Goal: Transaction & Acquisition: Obtain resource

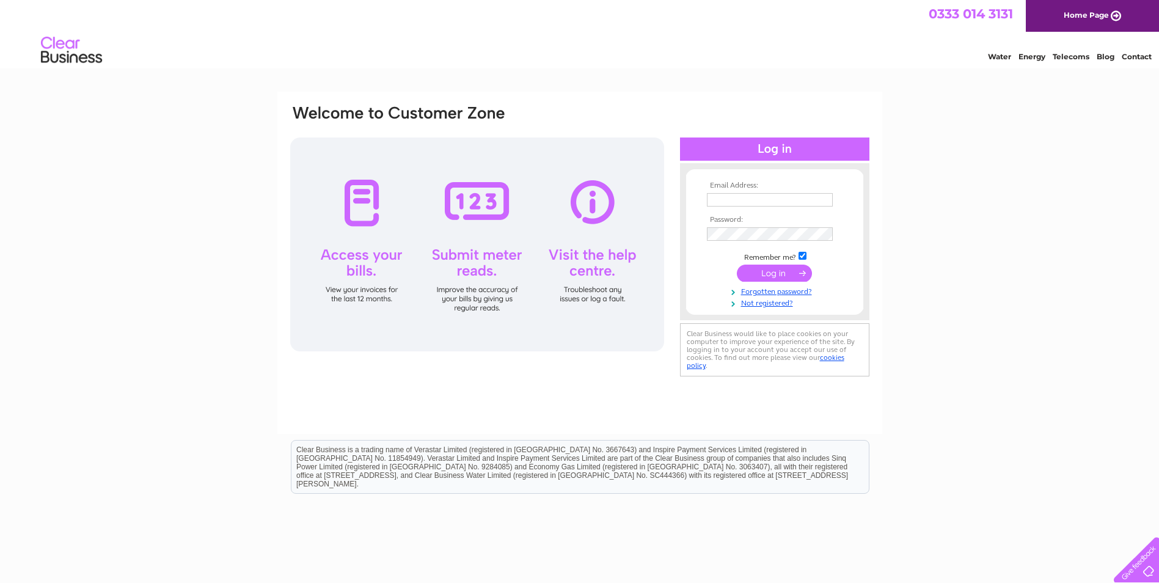
type input "[PERSON_NAME][EMAIL_ADDRESS][DOMAIN_NAME]"
click at [761, 270] on input "submit" at bounding box center [774, 273] width 75 height 17
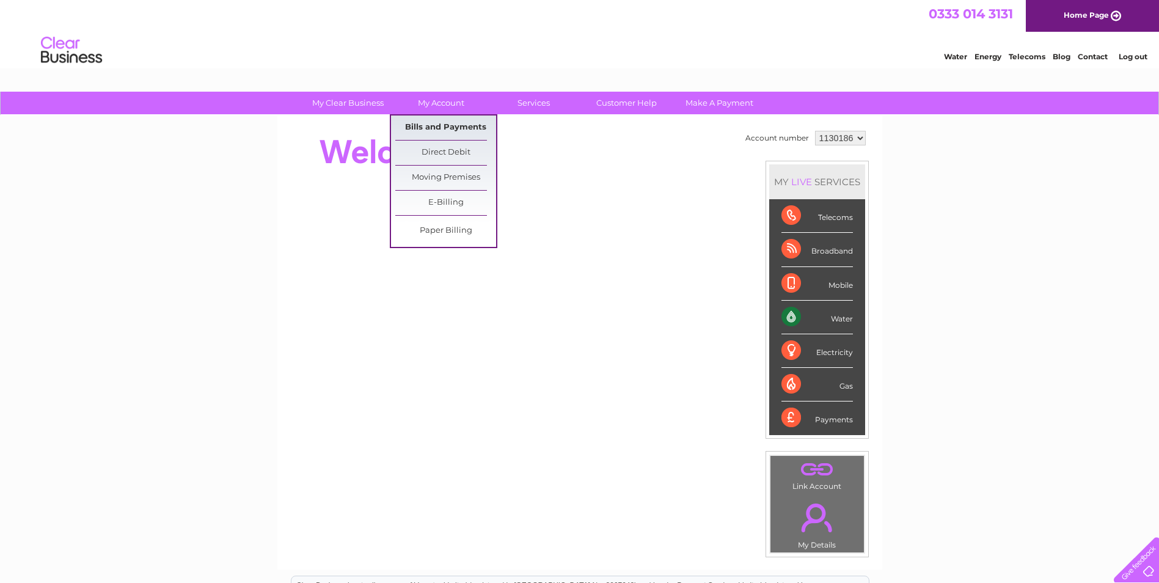
click at [436, 123] on link "Bills and Payments" at bounding box center [445, 127] width 101 height 24
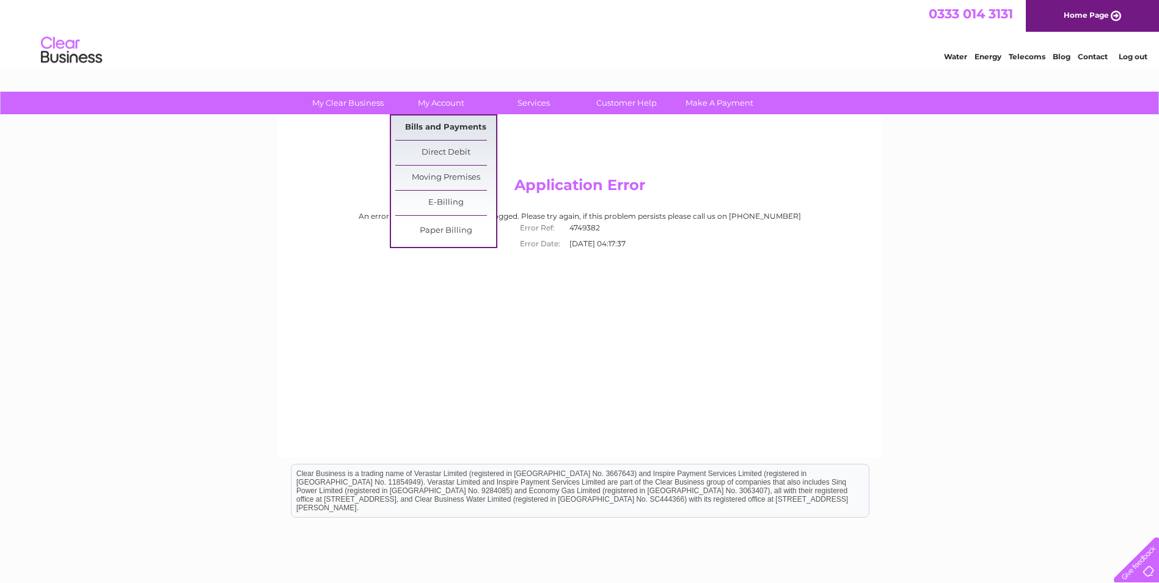
click at [456, 129] on link "Bills and Payments" at bounding box center [445, 127] width 101 height 24
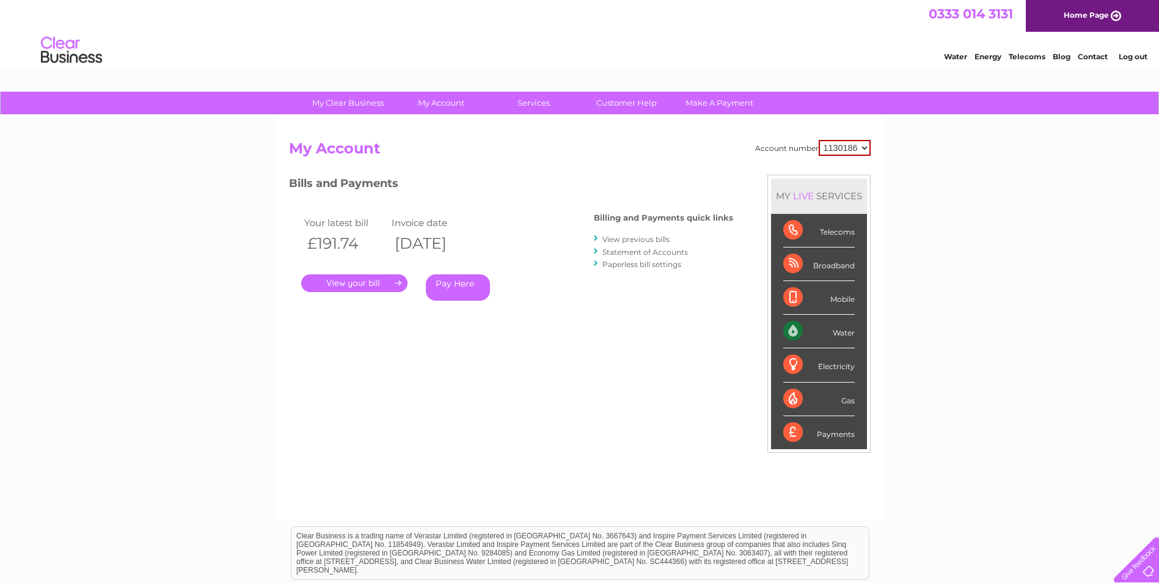
click at [397, 278] on link "." at bounding box center [354, 283] width 106 height 18
click at [648, 266] on link "Paperless bill settings" at bounding box center [641, 264] width 79 height 9
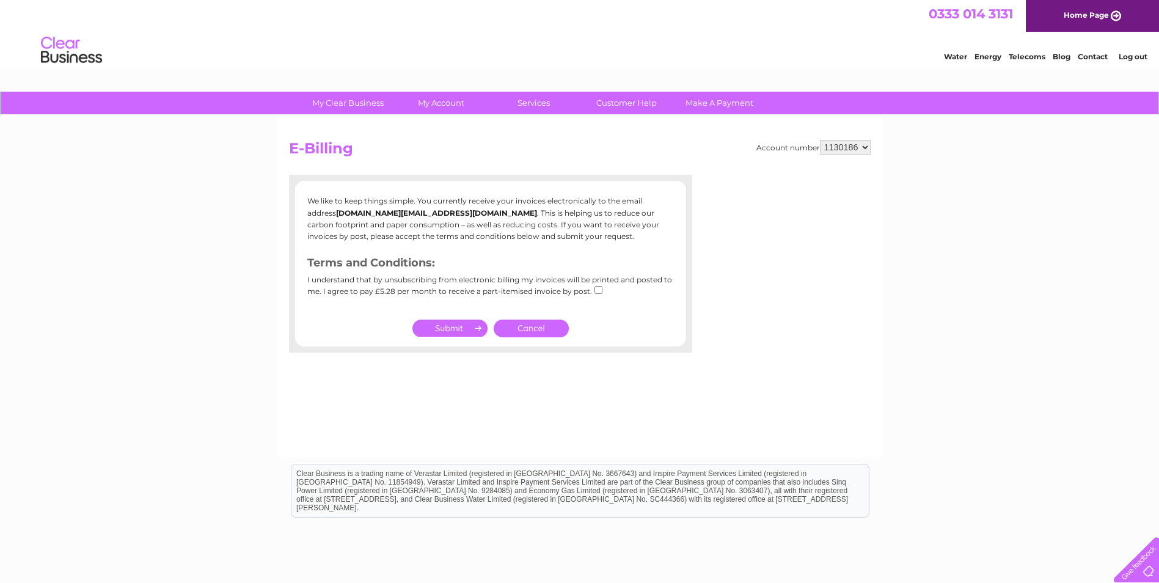
click at [858, 146] on select "1130186" at bounding box center [845, 147] width 51 height 15
click at [367, 216] on b "[DOMAIN_NAME][EMAIL_ADDRESS][DOMAIN_NAME]" at bounding box center [436, 212] width 201 height 9
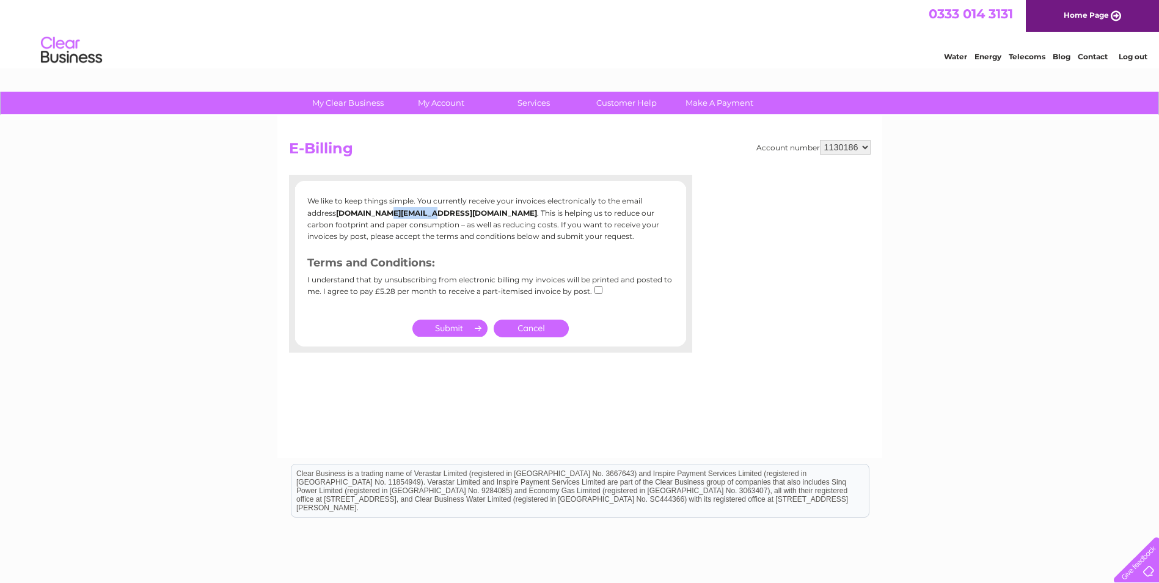
click at [367, 216] on b "[DOMAIN_NAME][EMAIL_ADDRESS][DOMAIN_NAME]" at bounding box center [436, 212] width 201 height 9
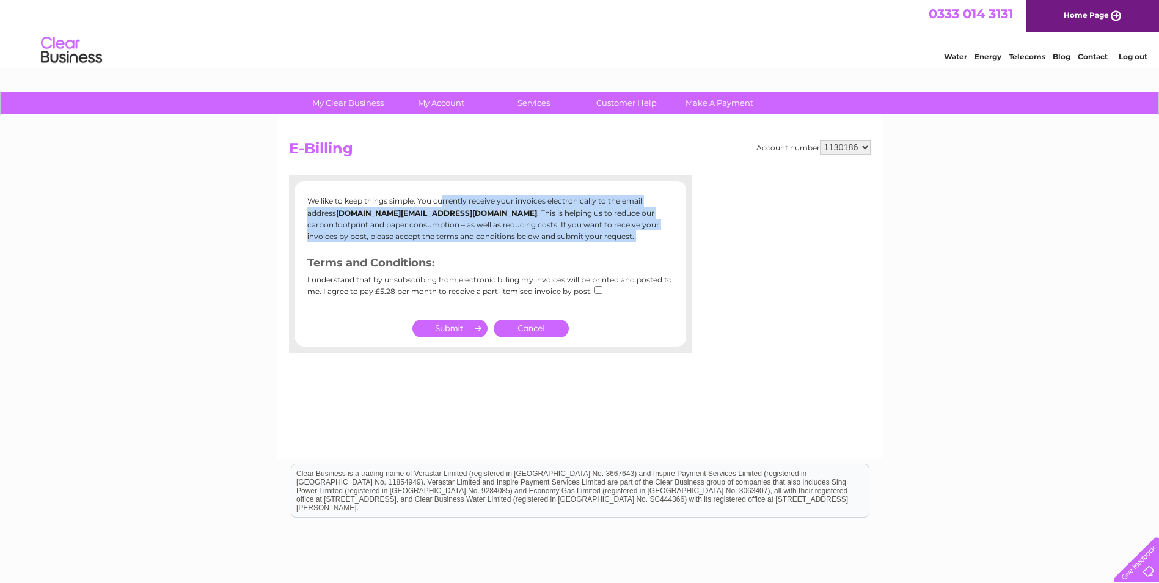
click at [367, 216] on b "[DOMAIN_NAME][EMAIL_ADDRESS][DOMAIN_NAME]" at bounding box center [436, 212] width 201 height 9
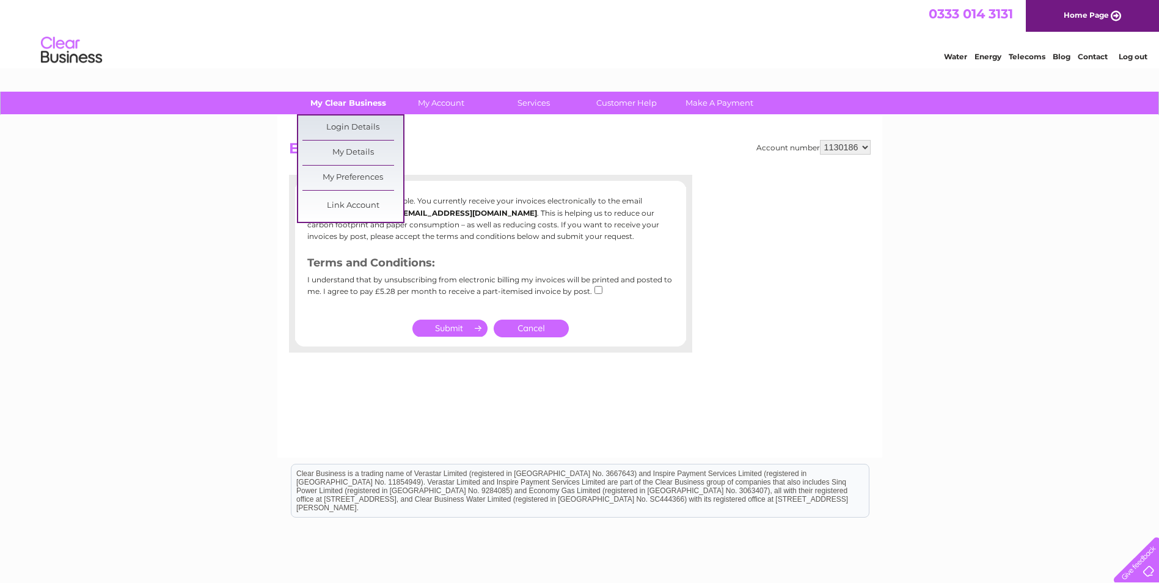
click at [356, 106] on link "My Clear Business" at bounding box center [348, 103] width 101 height 23
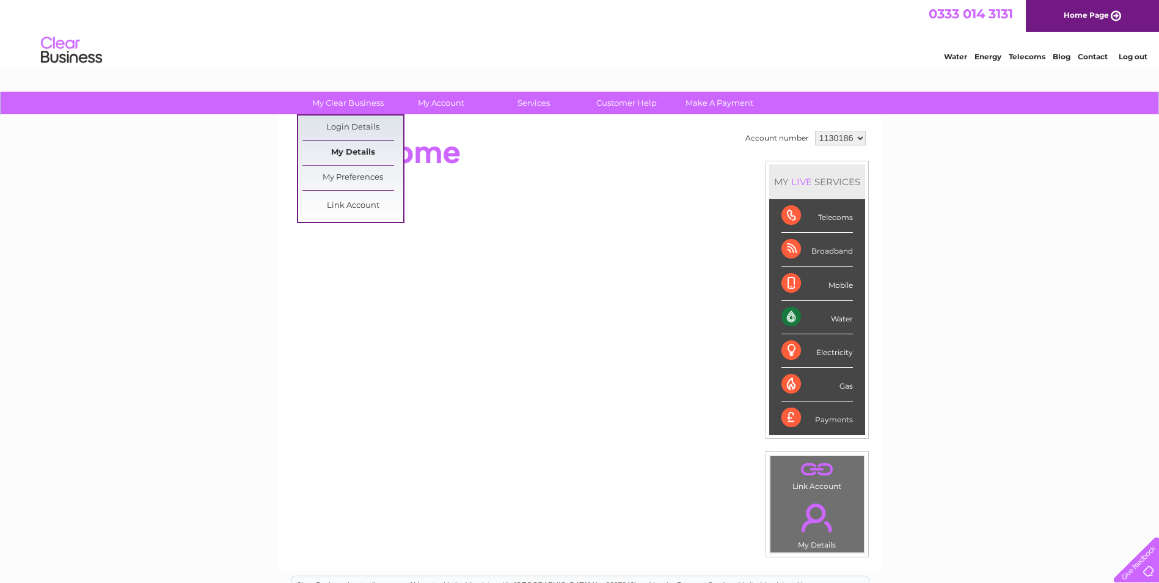
click at [362, 147] on link "My Details" at bounding box center [352, 153] width 101 height 24
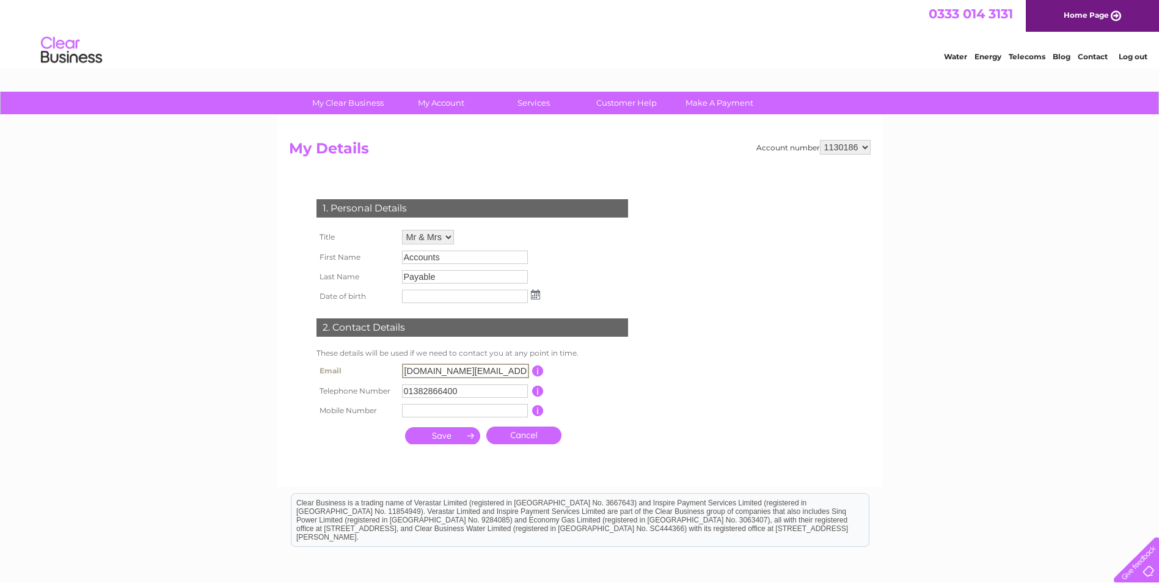
click at [484, 374] on input "invoice.uk@stoneridge.com" at bounding box center [465, 370] width 127 height 15
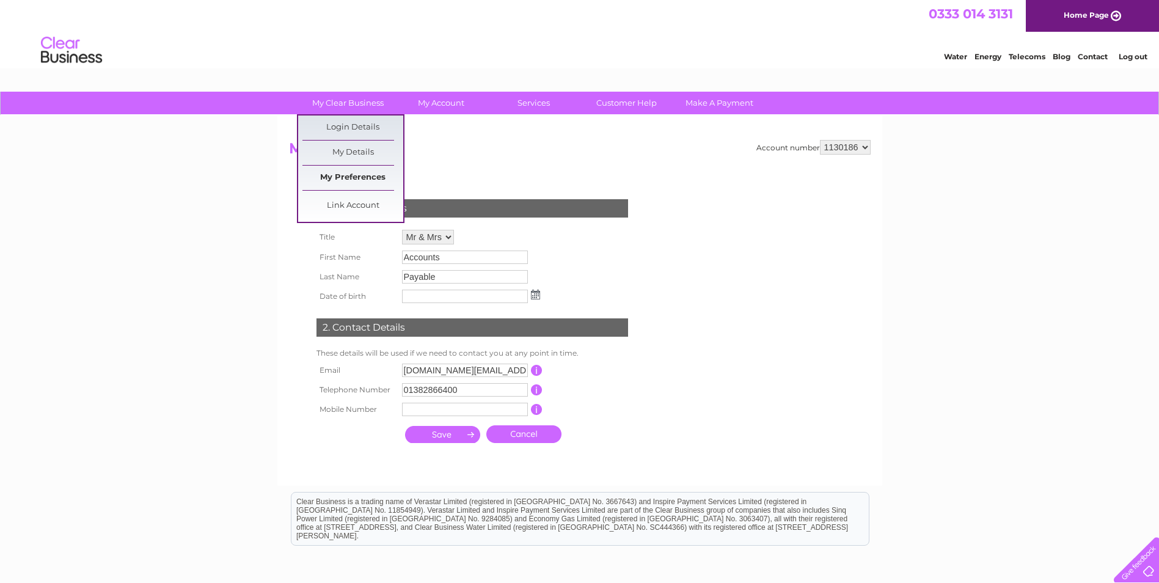
click at [373, 175] on link "My Preferences" at bounding box center [352, 178] width 101 height 24
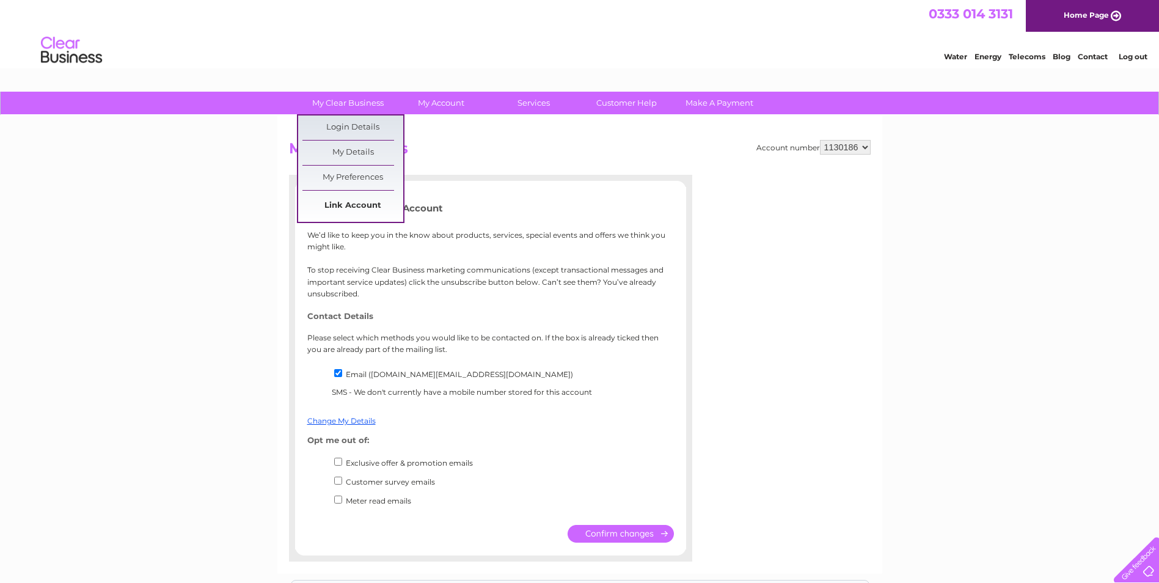
click at [350, 210] on link "Link Account" at bounding box center [352, 206] width 101 height 24
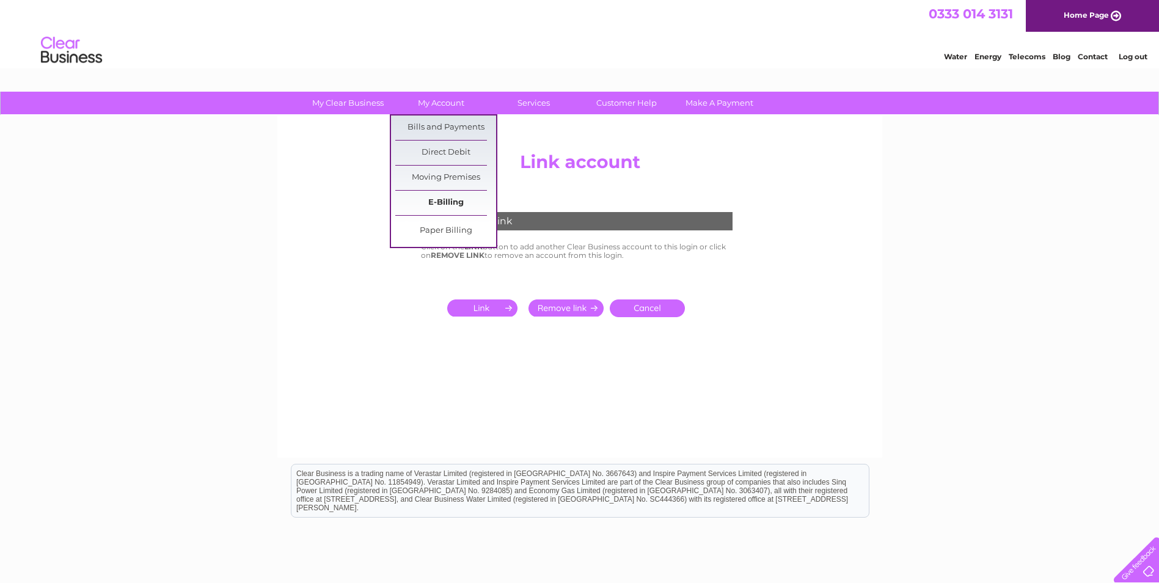
click at [459, 201] on link "E-Billing" at bounding box center [445, 203] width 101 height 24
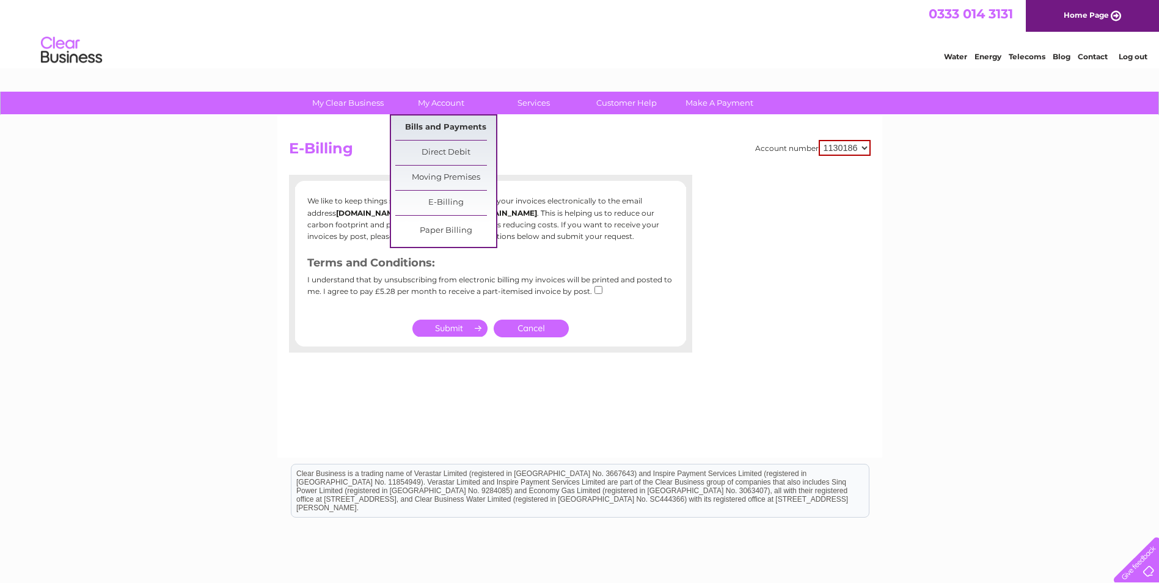
click at [437, 134] on link "Bills and Payments" at bounding box center [445, 127] width 101 height 24
click at [434, 124] on link "Bills and Payments" at bounding box center [445, 127] width 101 height 24
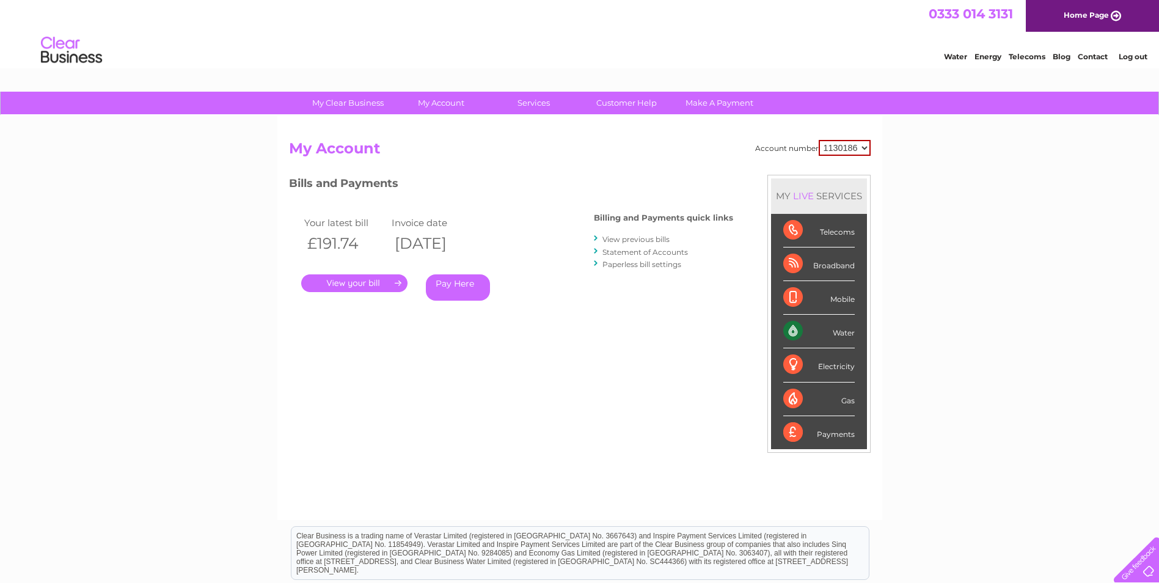
click at [379, 284] on link "." at bounding box center [354, 283] width 106 height 18
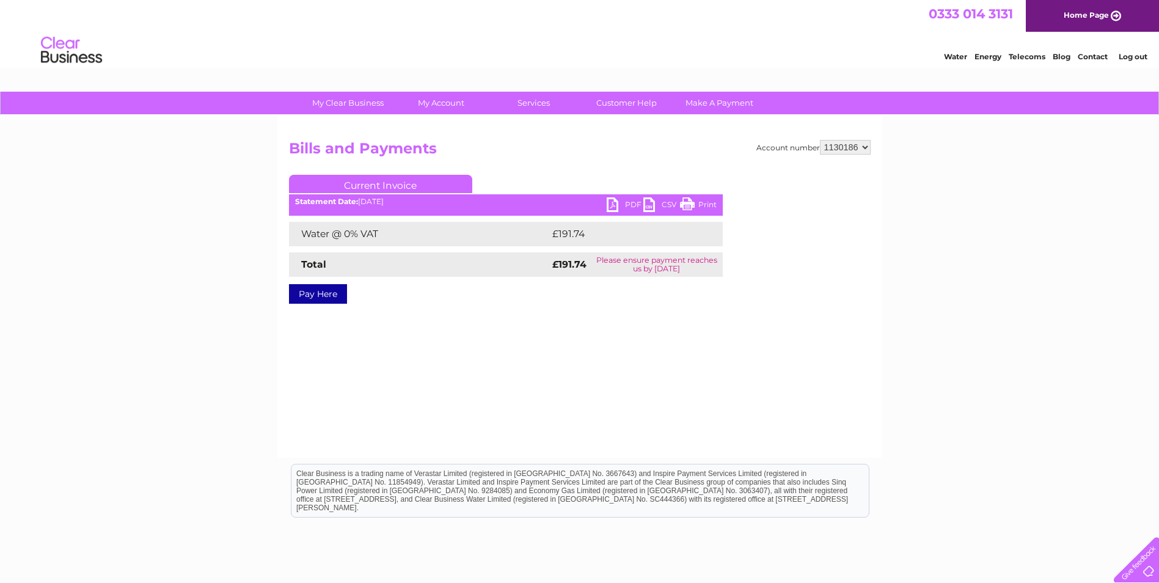
click at [620, 202] on link "PDF" at bounding box center [625, 206] width 37 height 18
